Goal: Task Accomplishment & Management: Complete application form

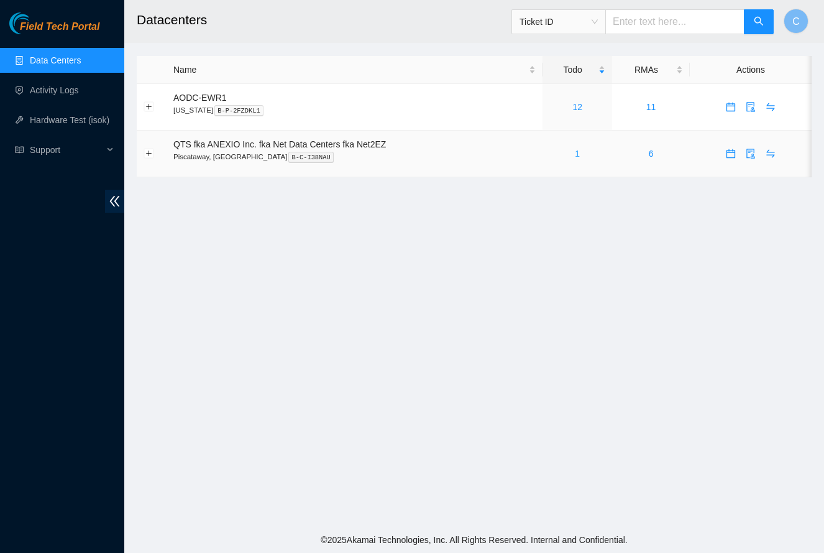
click at [580, 154] on link "1" at bounding box center [577, 154] width 5 height 10
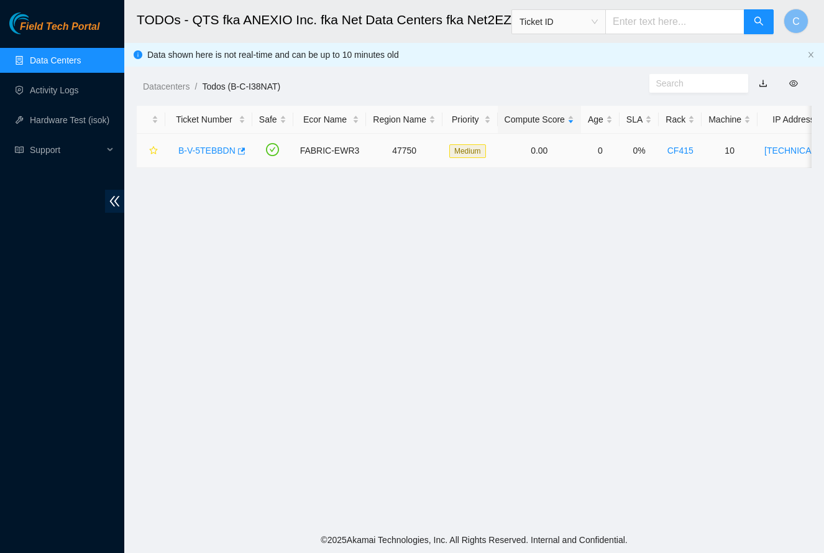
click at [205, 151] on link "B-V-5TEBBDN" at bounding box center [206, 150] width 57 height 10
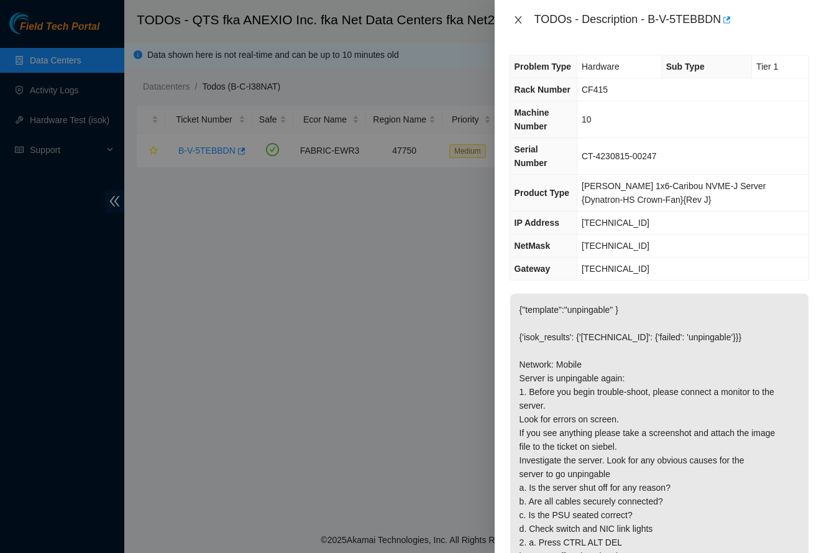
click at [517, 18] on icon "close" at bounding box center [518, 19] width 7 height 7
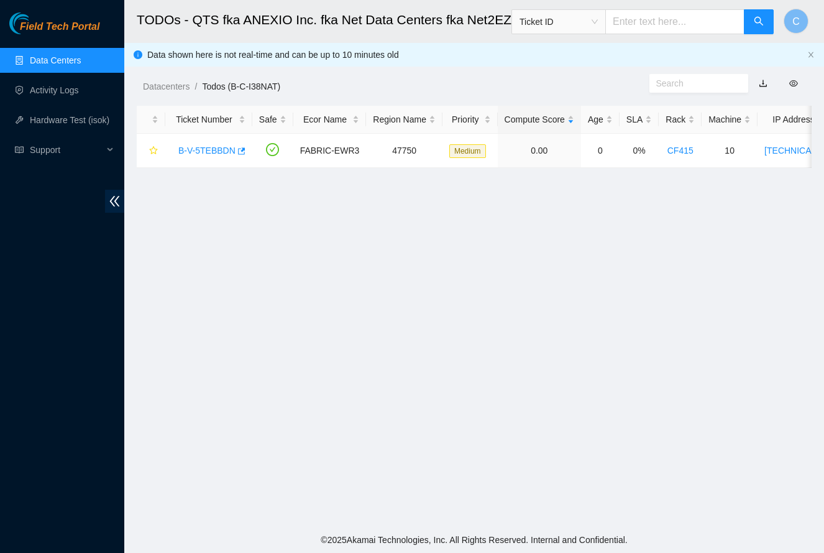
click at [48, 59] on link "Data Centers" at bounding box center [55, 60] width 51 height 10
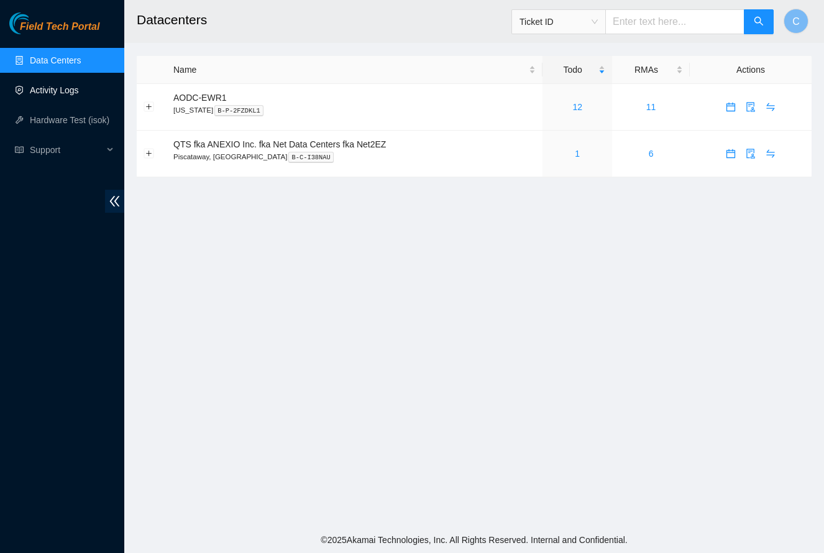
click at [40, 86] on link "Activity Logs" at bounding box center [54, 90] width 49 height 10
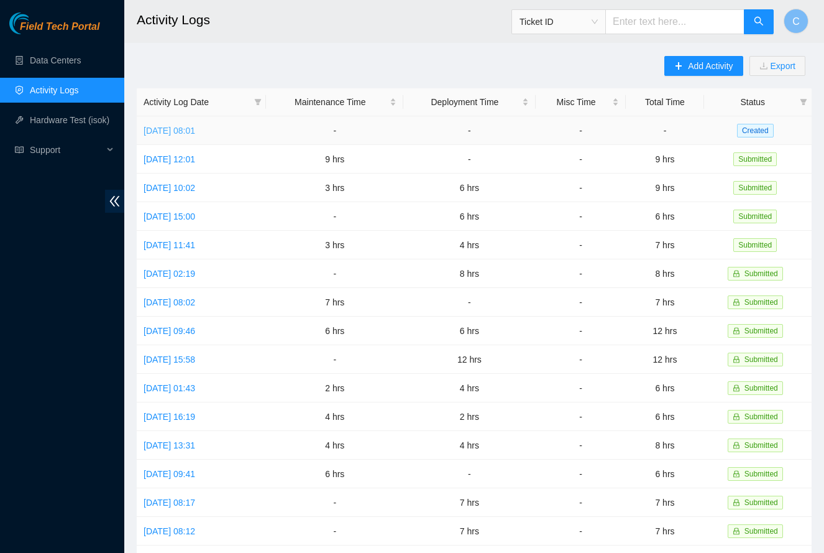
click at [195, 131] on link "[DATE] 08:01" at bounding box center [170, 131] width 52 height 10
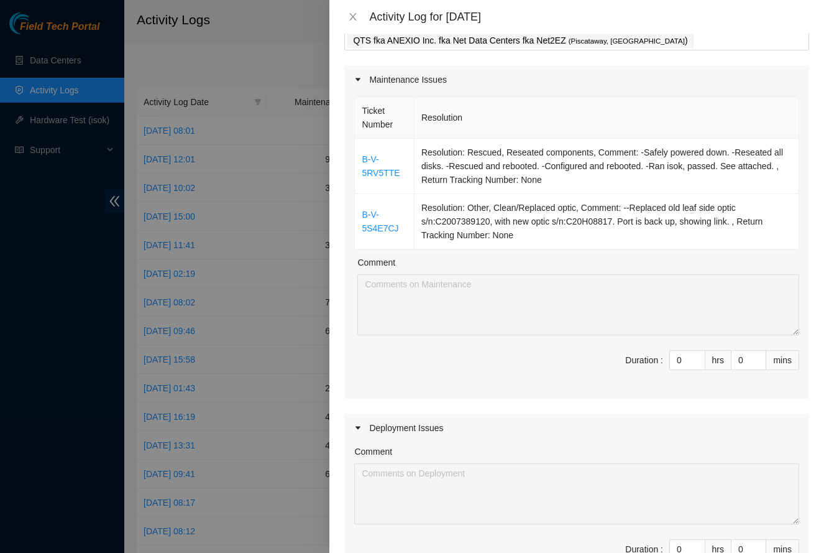
scroll to position [82, 0]
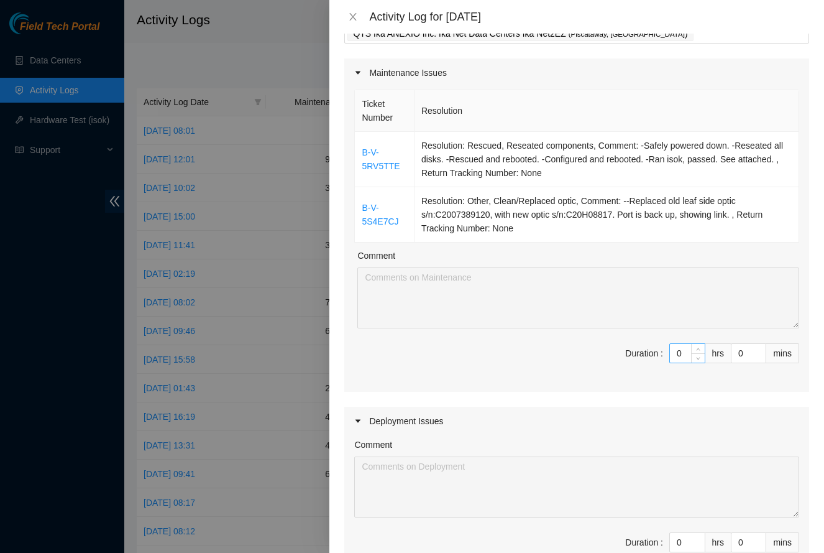
click at [683, 356] on input "0" at bounding box center [687, 353] width 35 height 19
type input "3"
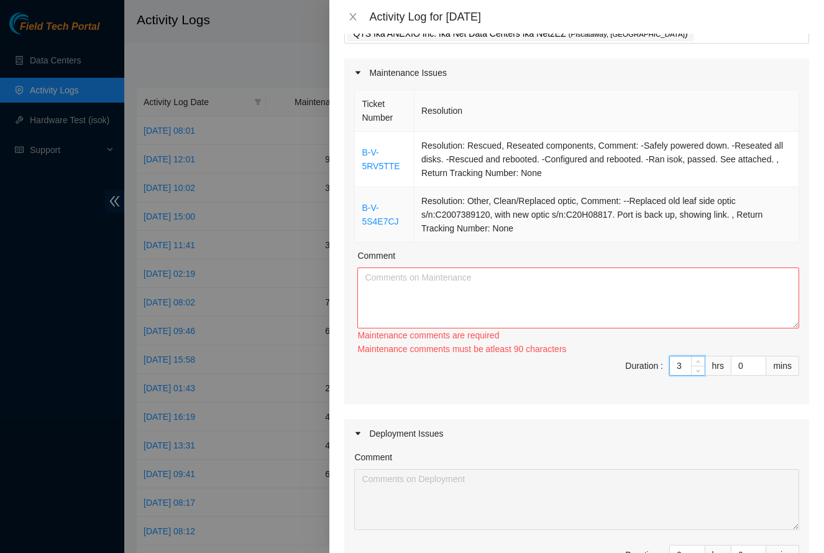
type input "3"
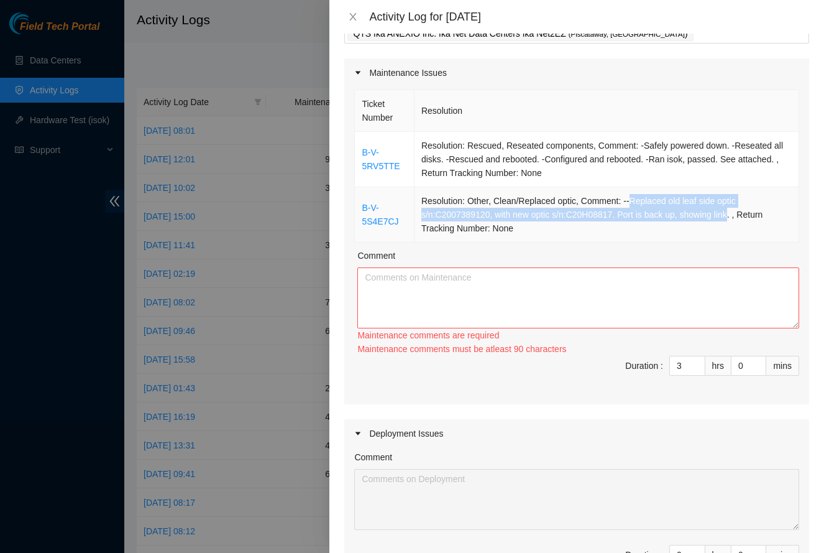
drag, startPoint x: 630, startPoint y: 199, endPoint x: 734, endPoint y: 215, distance: 105.7
click at [737, 215] on td "Resolution: Other, Clean/Replaced optic, Comment: --Replaced old leaf side opti…" at bounding box center [607, 214] width 385 height 55
copy td "Replaced old leaf side optic s/n:C2007389120, with new optic s/n:C20H08817. Por…"
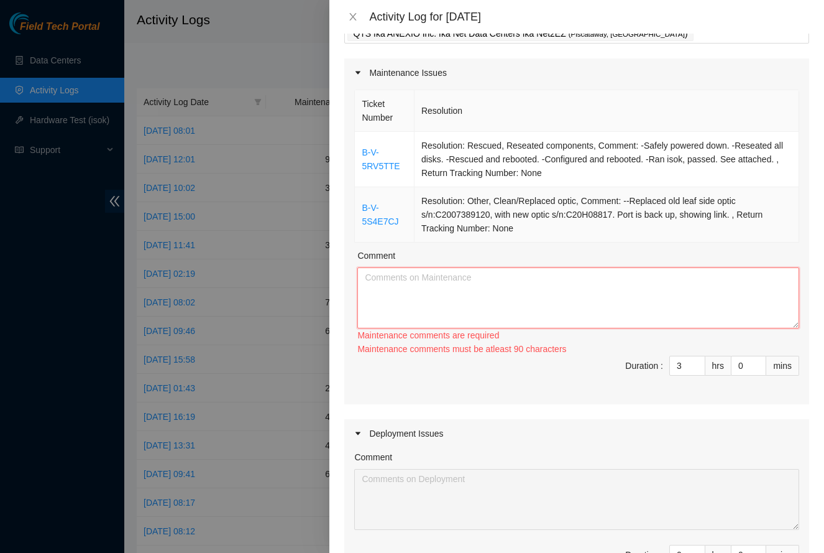
click at [599, 294] on textarea "Comment" at bounding box center [578, 297] width 442 height 61
paste textarea "Replaced old leaf side optic s/n:C2007389120, with new optic s/n:C20H08817. Por…"
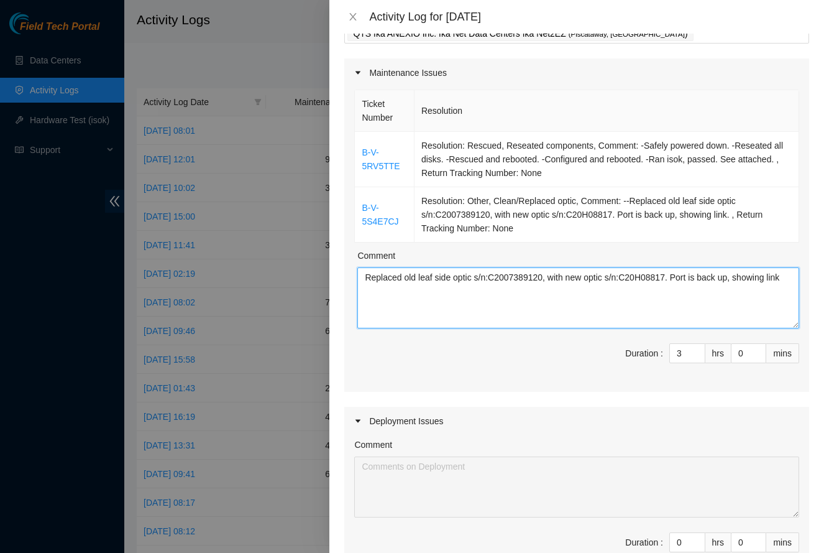
type textarea "Replaced old leaf side optic s/n:C2007389120, with new optic s/n:C20H08817. Por…"
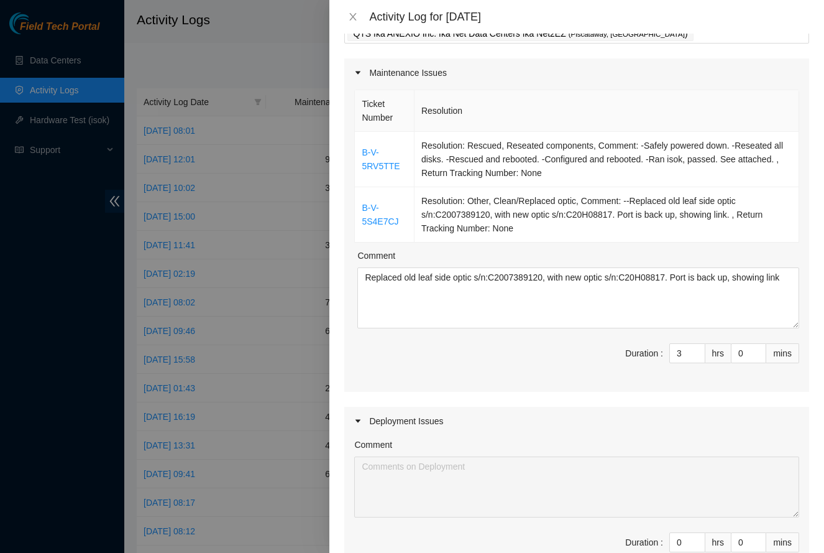
click at [551, 381] on div "Ticket Number Resolution B-V-5RV5TTE Resolution: Rescued, Reseated components, …" at bounding box center [576, 239] width 465 height 305
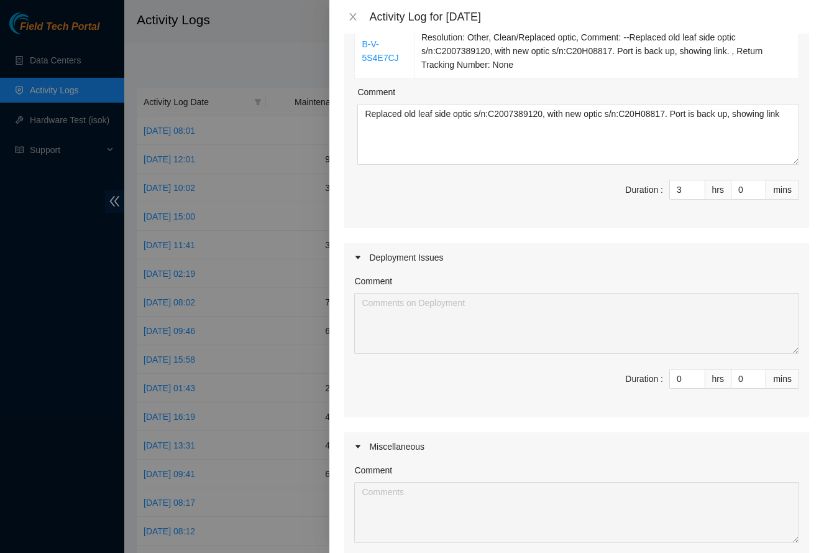
scroll to position [244, 0]
click at [686, 380] on input "0" at bounding box center [687, 380] width 35 height 19
type input "1"
type input "4"
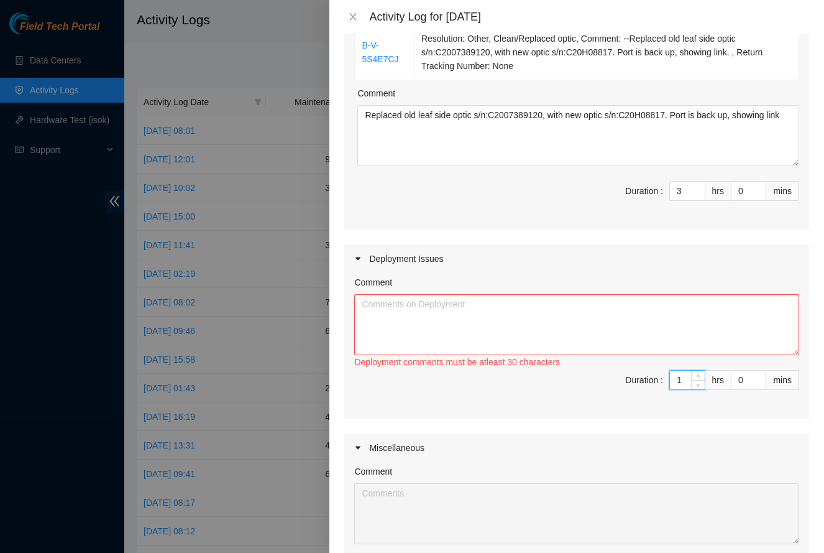
type input "1"
click at [604, 334] on textarea "Comment" at bounding box center [576, 324] width 445 height 61
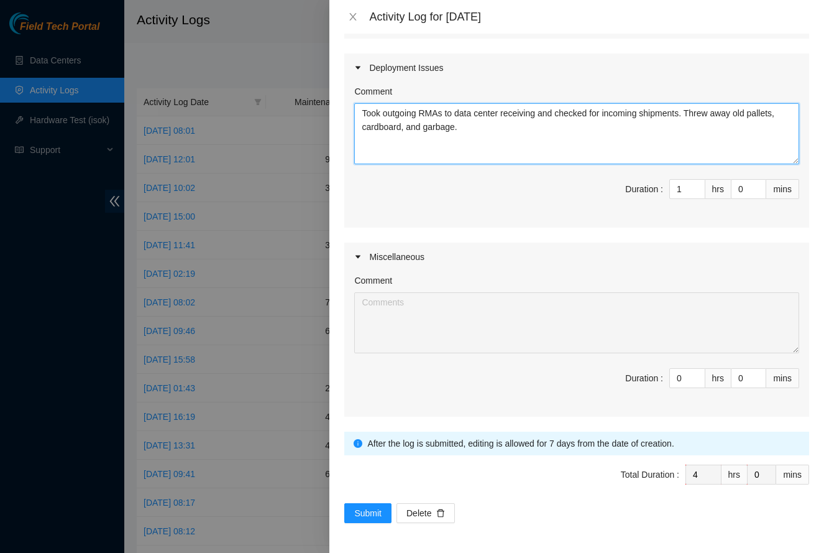
scroll to position [435, 0]
type textarea "Took outgoing RMAs to data center receiving and checked for incoming shipments.…"
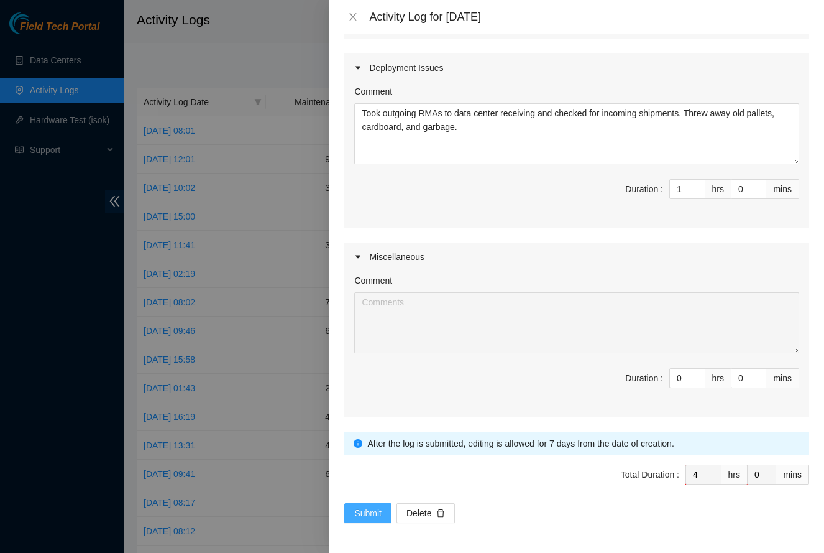
click at [361, 512] on span "Submit" at bounding box center [367, 513] width 27 height 14
